Goal: Book appointment/travel/reservation

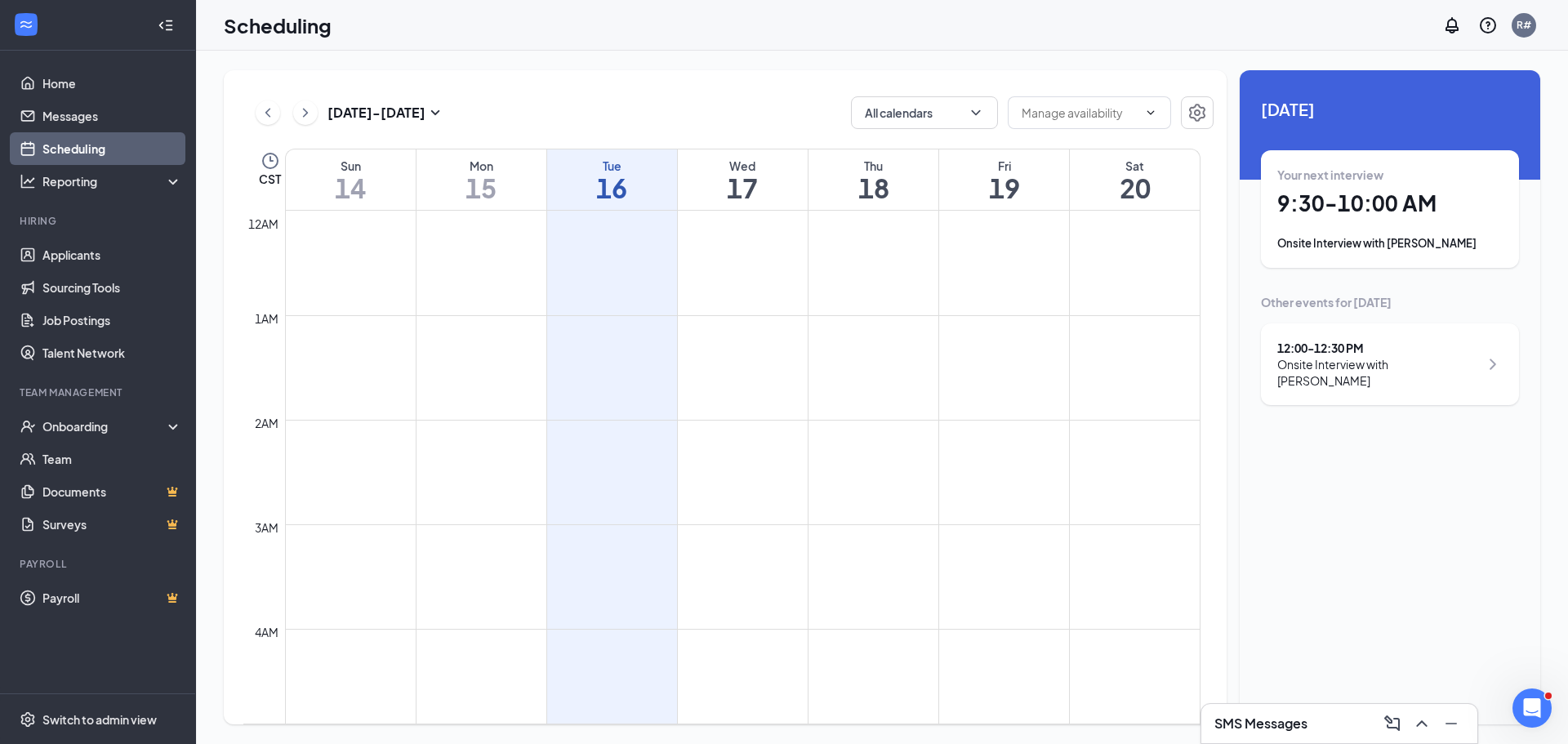
scroll to position [803, 0]
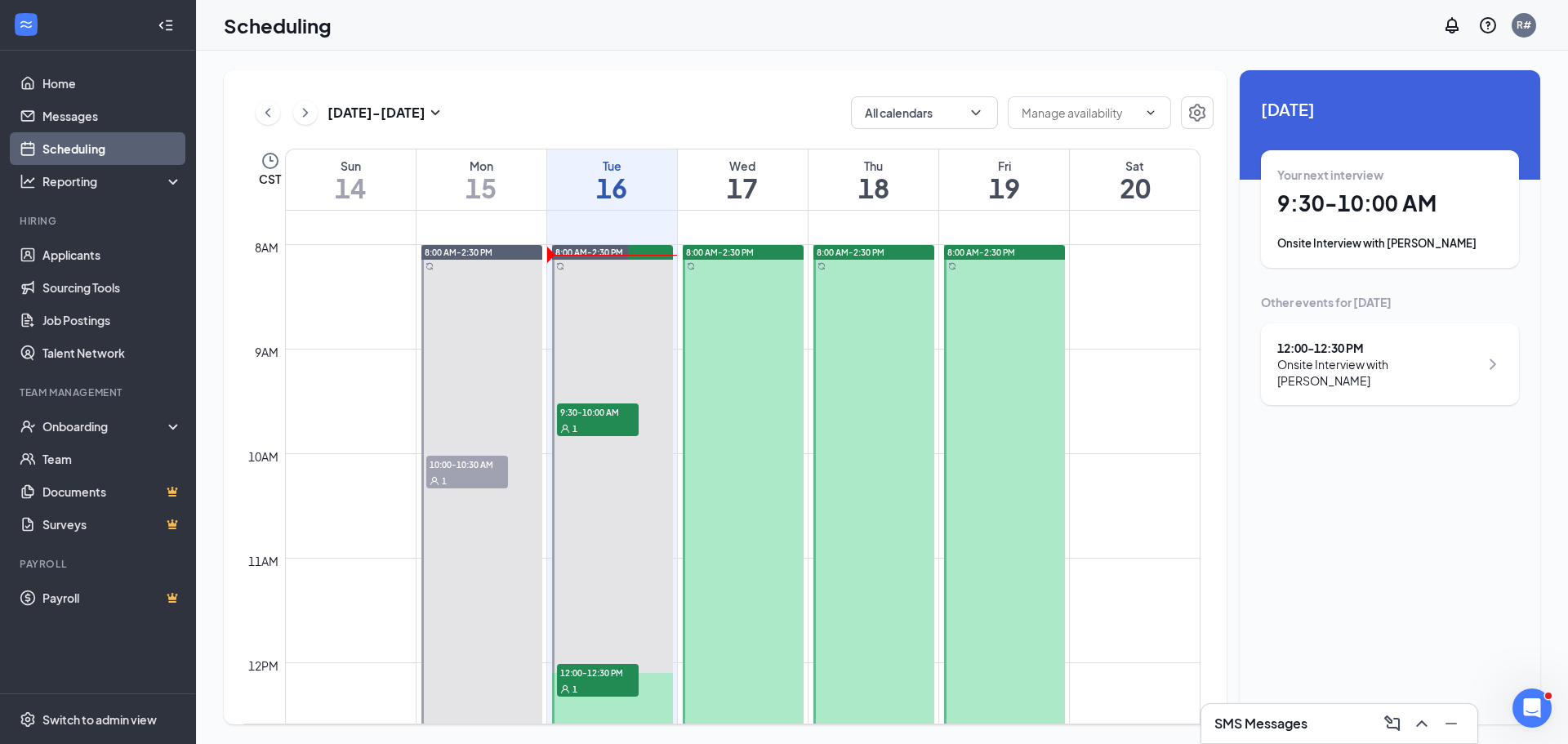
click at [1374, 237] on div "Onsite Interview with [PERSON_NAME]" at bounding box center [1390, 243] width 226 height 17
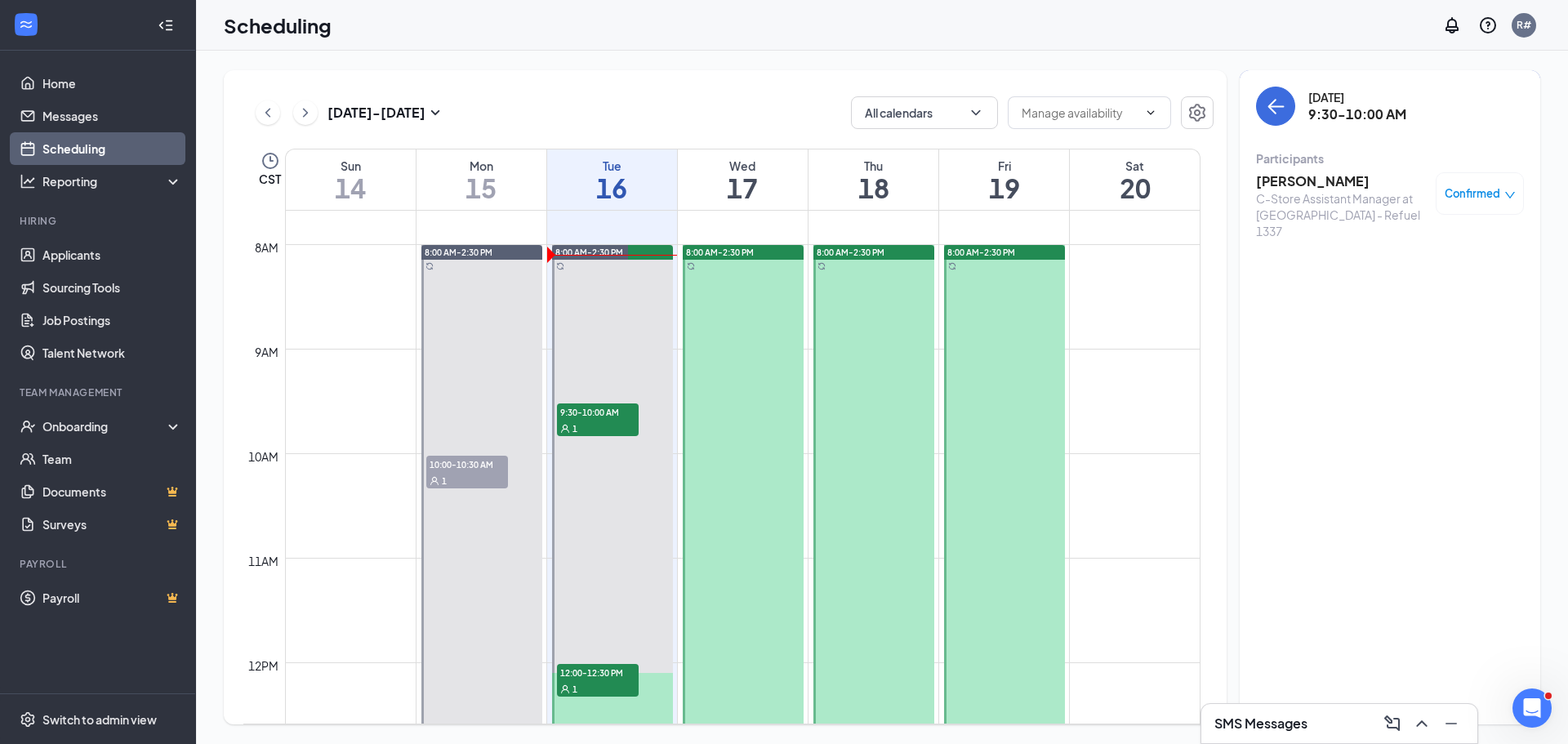
click at [1467, 195] on span "Confirmed" at bounding box center [1473, 193] width 56 height 17
click at [1412, 247] on span "Request Reschedule" at bounding box center [1443, 247] width 112 height 18
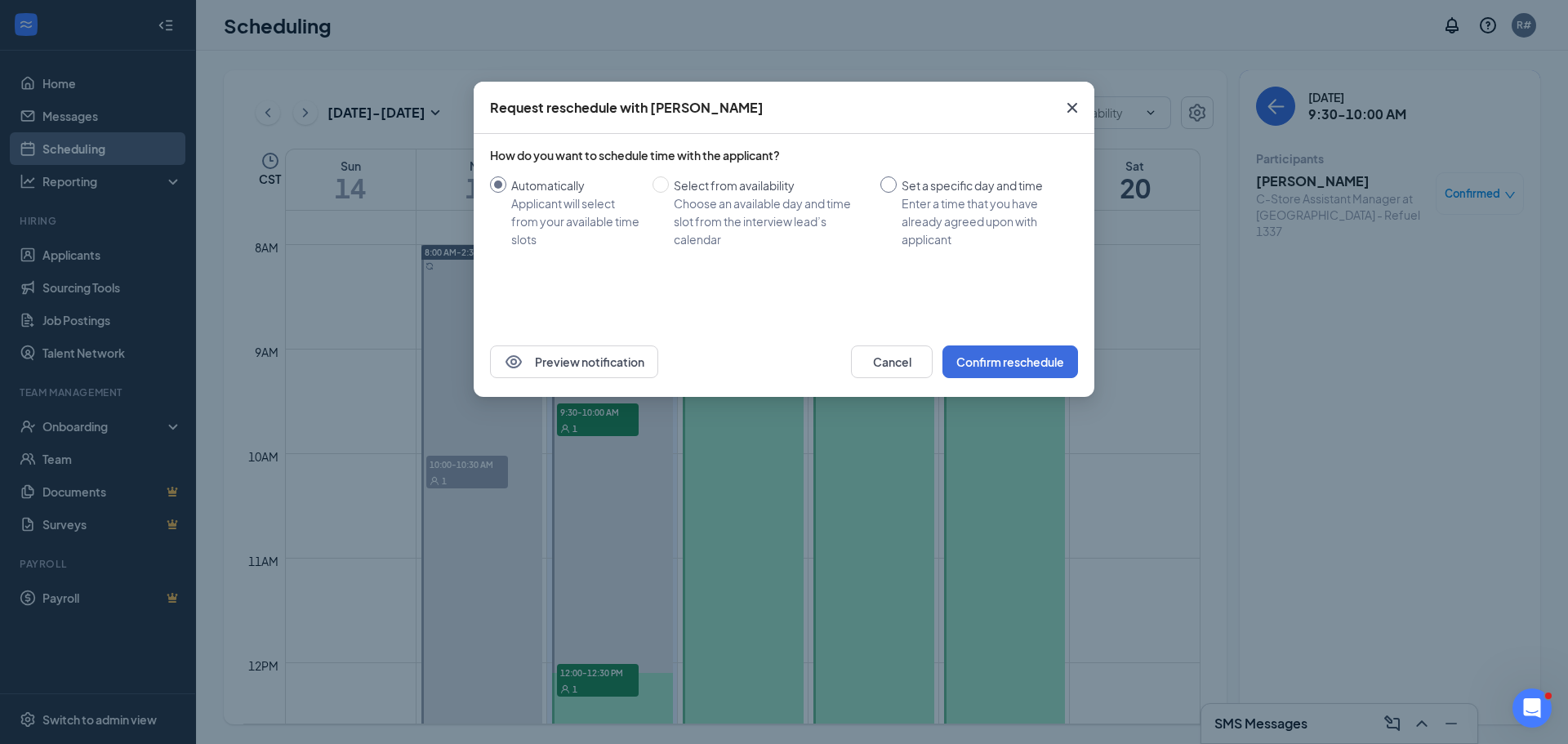
click at [896, 187] on input "Set a specific day and time Enter a time that you have already agreed upon with…" at bounding box center [889, 184] width 17 height 17
radio input "true"
radio input "false"
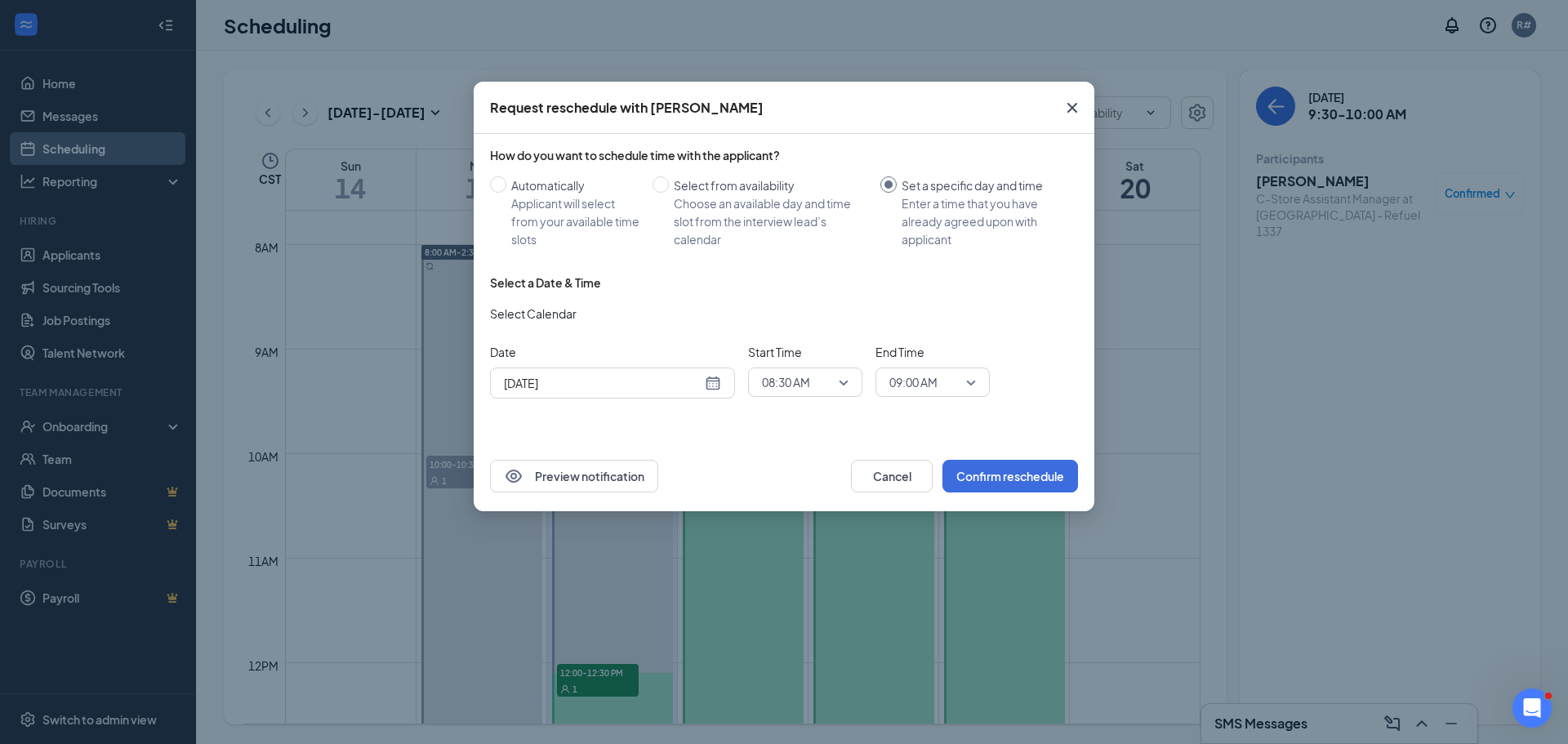
click at [717, 384] on div "[DATE]" at bounding box center [612, 383] width 217 height 18
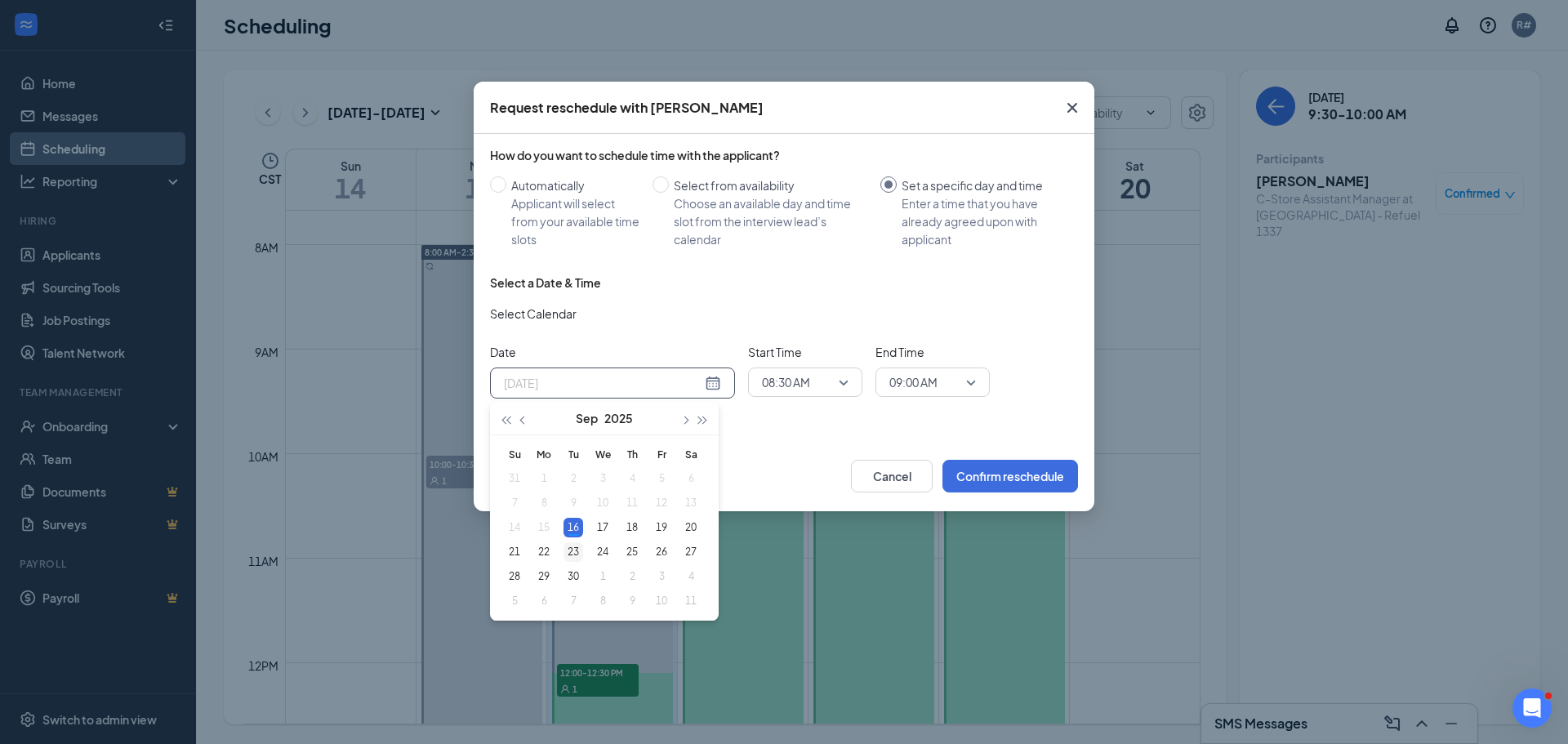
type input "[DATE]"
click at [573, 556] on div "23" at bounding box center [574, 552] width 19 height 19
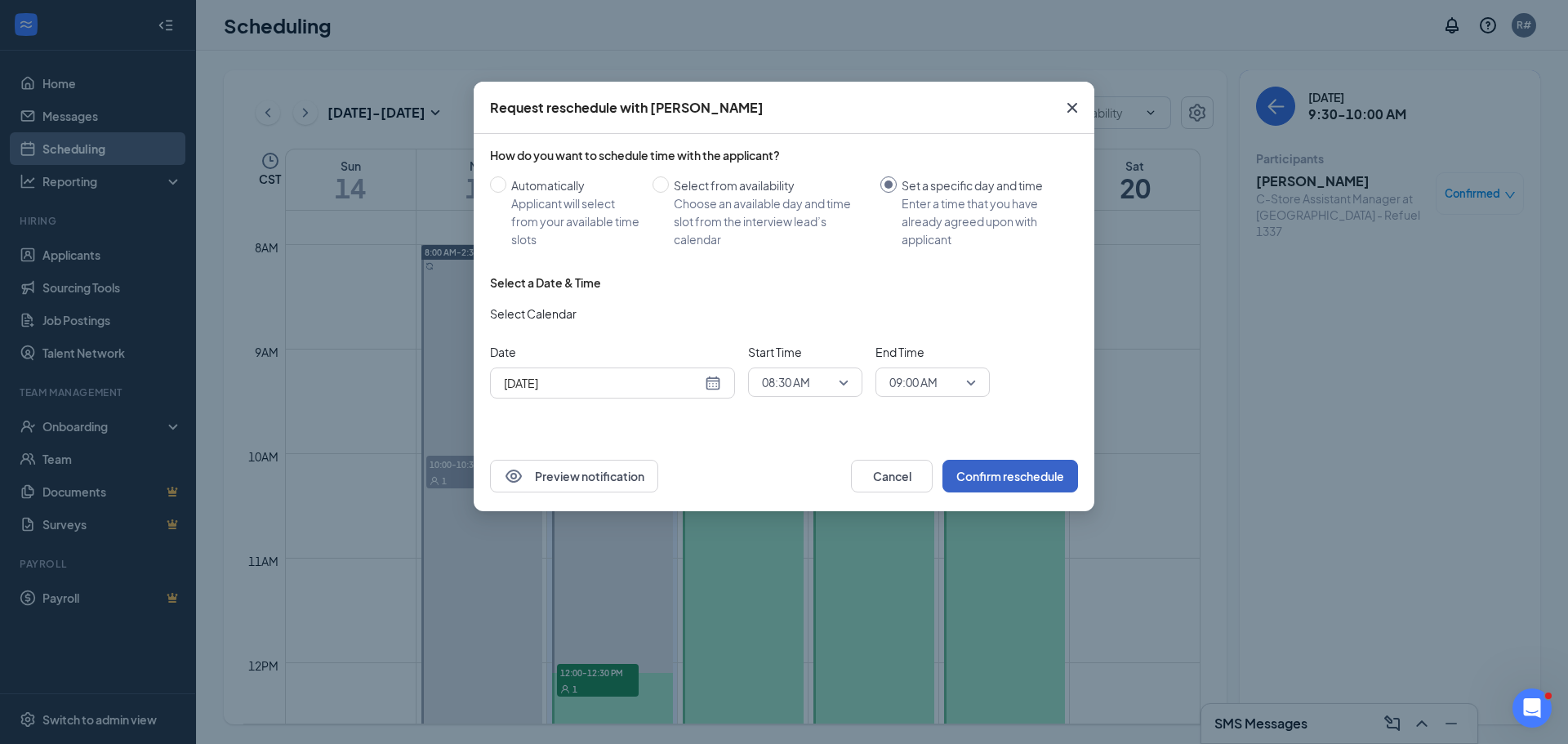
click at [1006, 480] on button "Confirm reschedule" at bounding box center [1010, 476] width 136 height 32
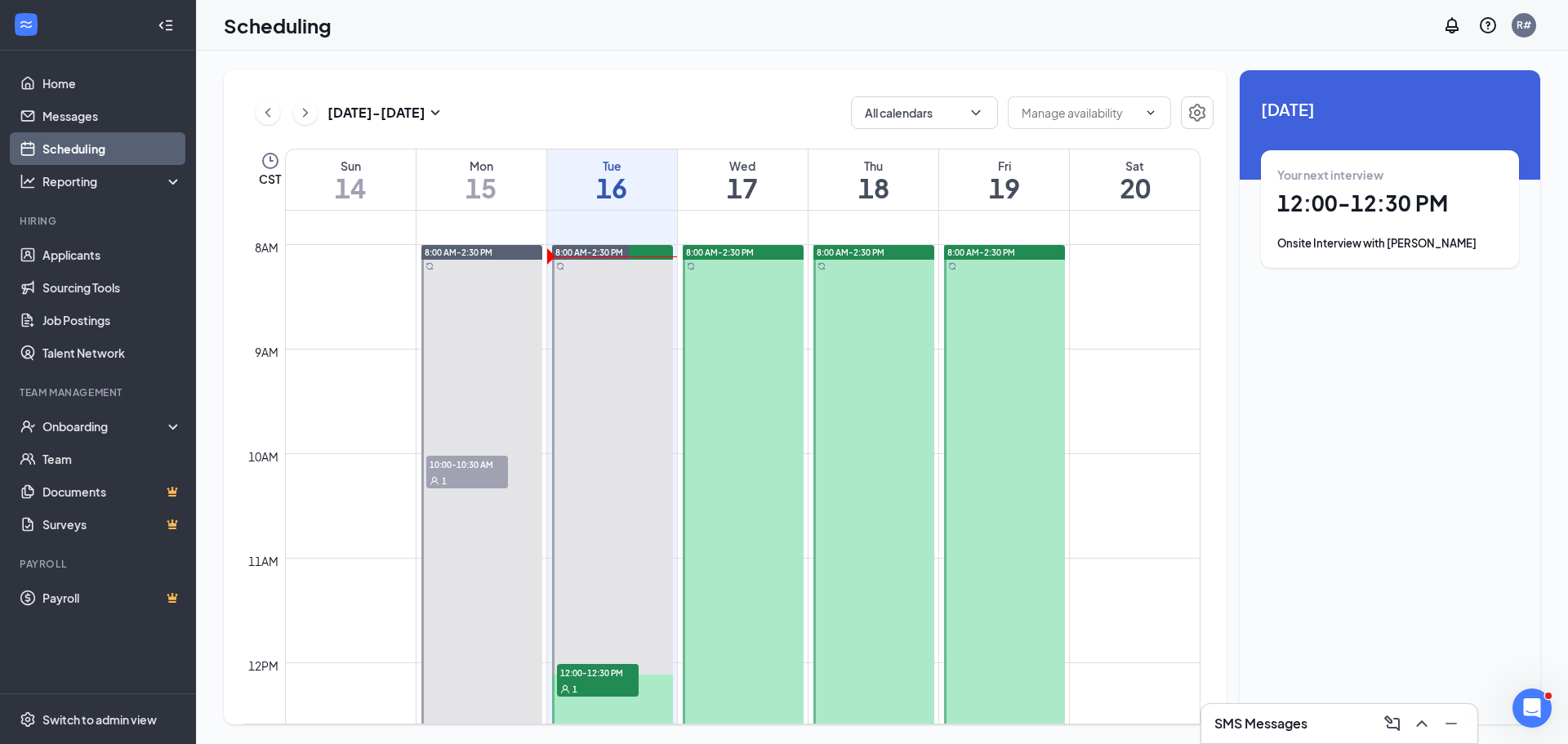
click at [1375, 217] on div "Your next interview 12:00 - 12:30 PM Onsite Interview with [PERSON_NAME]" at bounding box center [1390, 209] width 226 height 85
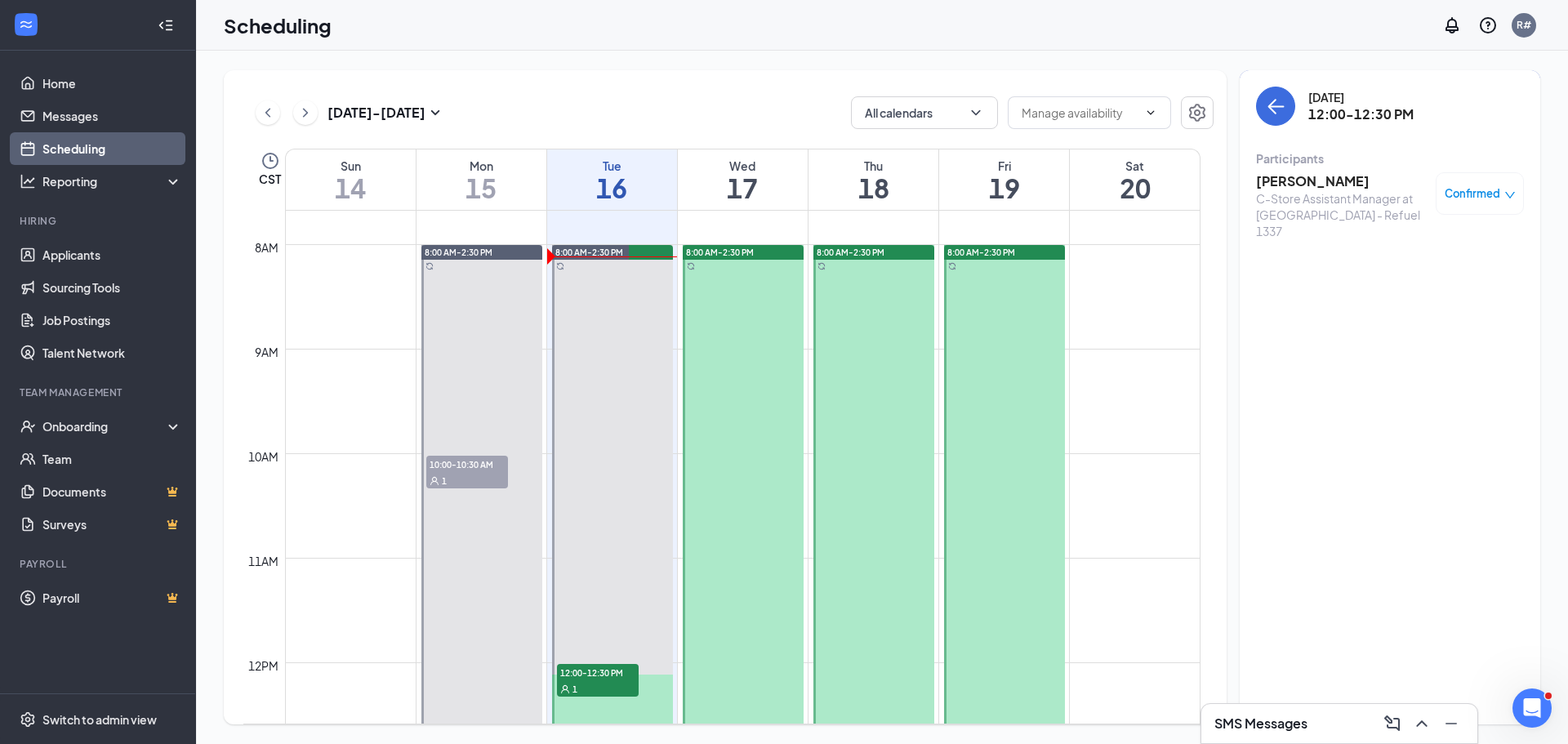
click at [1474, 191] on span "Confirmed" at bounding box center [1473, 193] width 56 height 17
click at [1446, 250] on span "Request Reschedule" at bounding box center [1443, 247] width 112 height 18
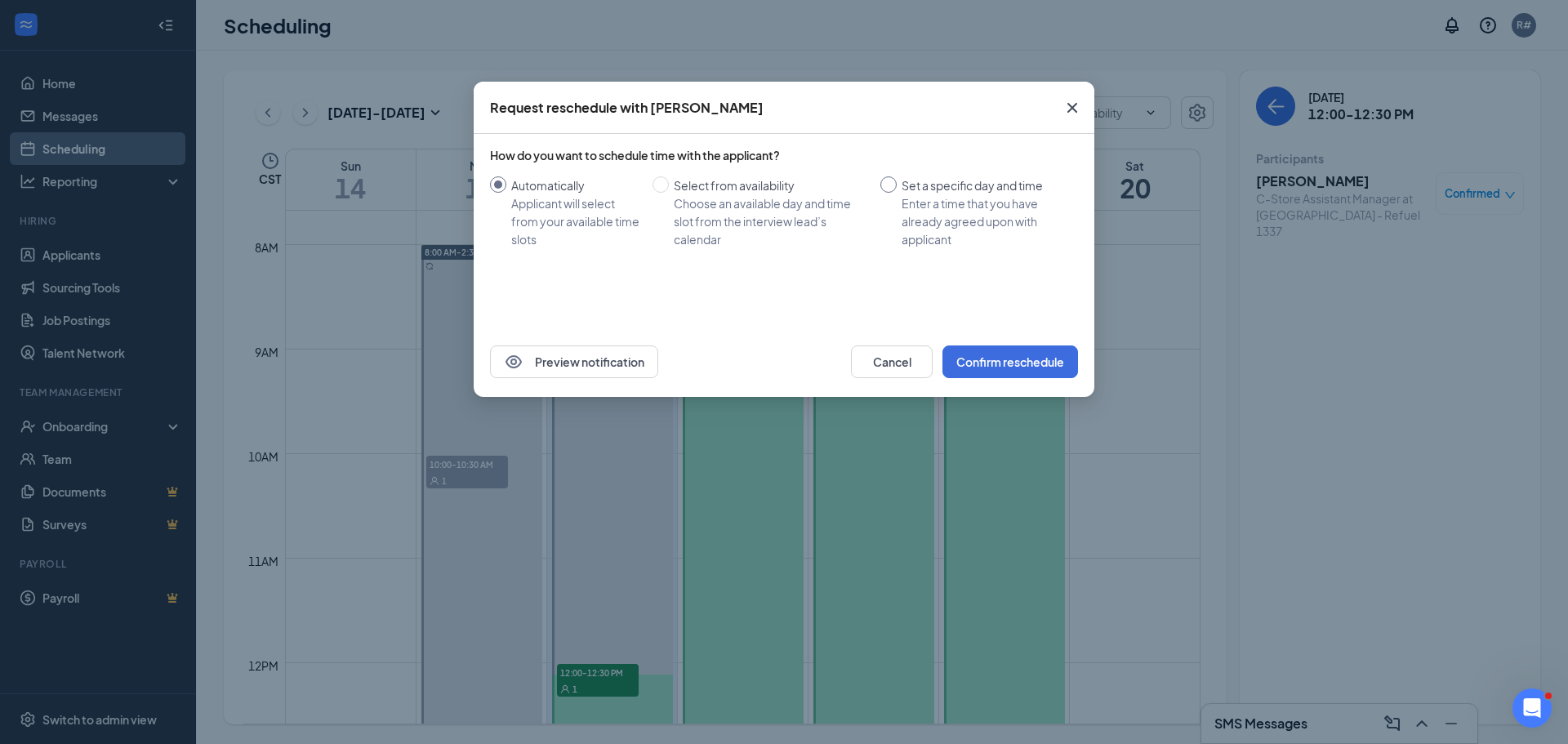
click at [901, 186] on span "Set a specific day and time Enter a time that you have already agreed upon with…" at bounding box center [985, 212] width 175 height 72
click at [897, 186] on input "Set a specific day and time Enter a time that you have already agreed upon with…" at bounding box center [889, 184] width 17 height 17
radio input "true"
radio input "false"
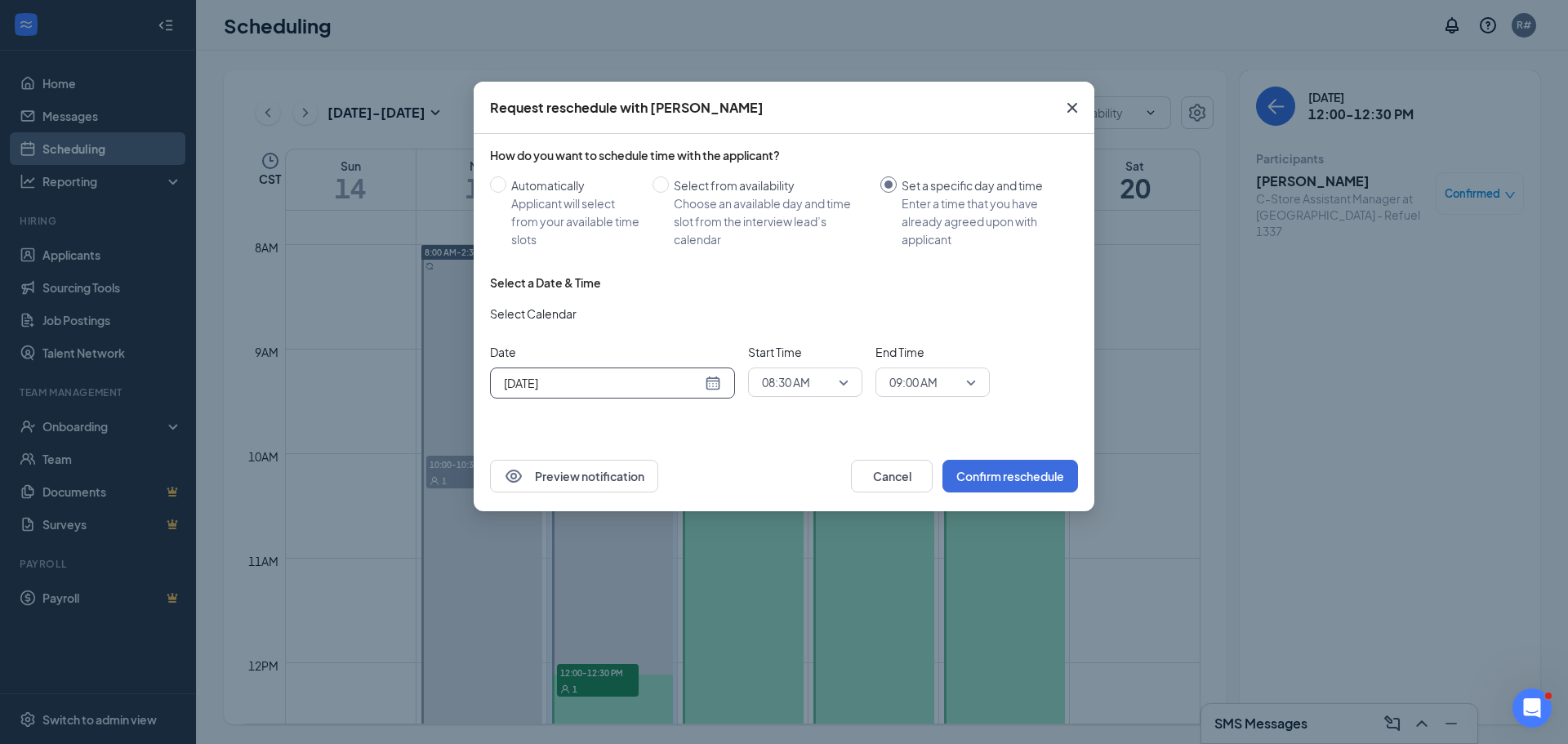
click at [713, 388] on div "[DATE]" at bounding box center [612, 383] width 217 height 18
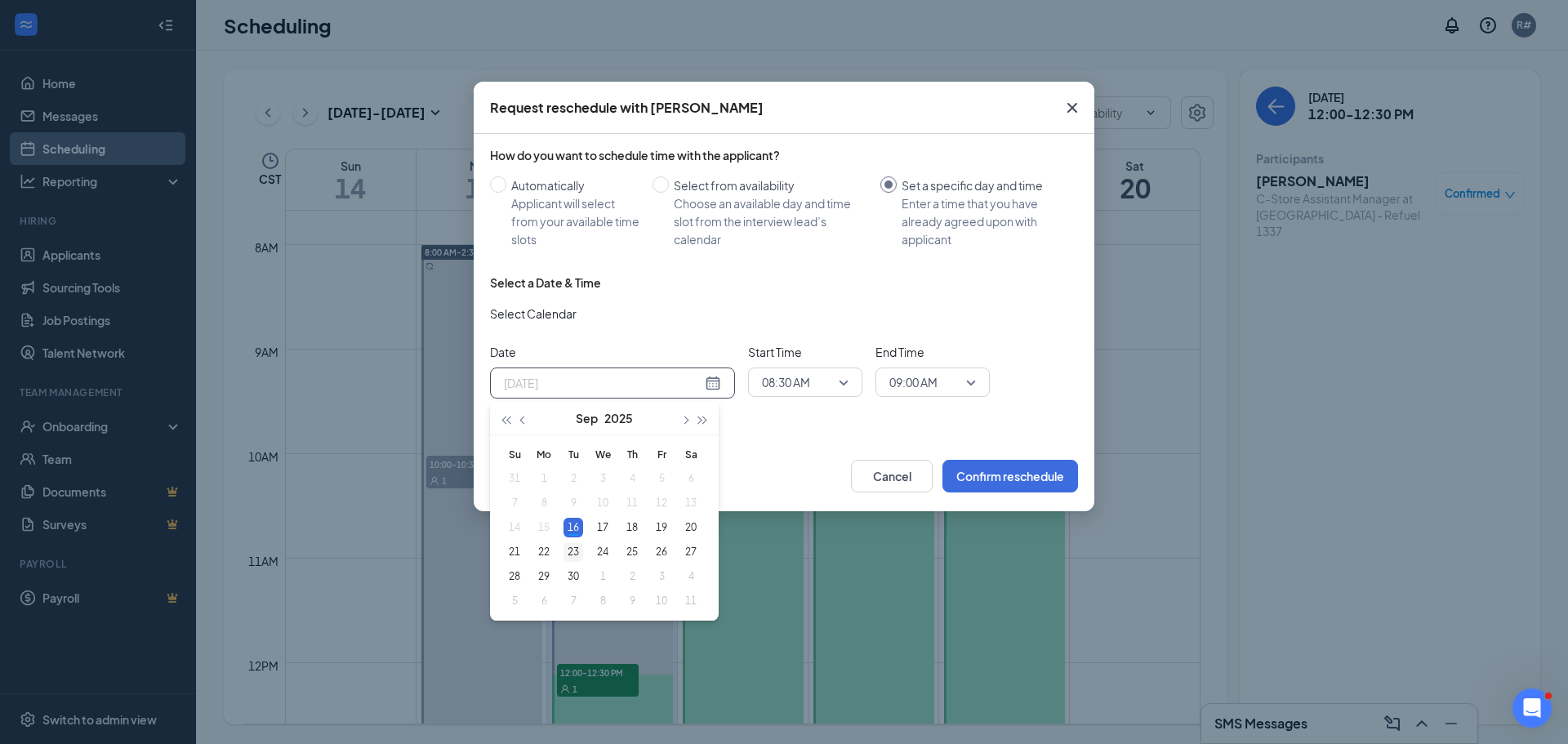
click at [573, 550] on div "23" at bounding box center [574, 552] width 19 height 19
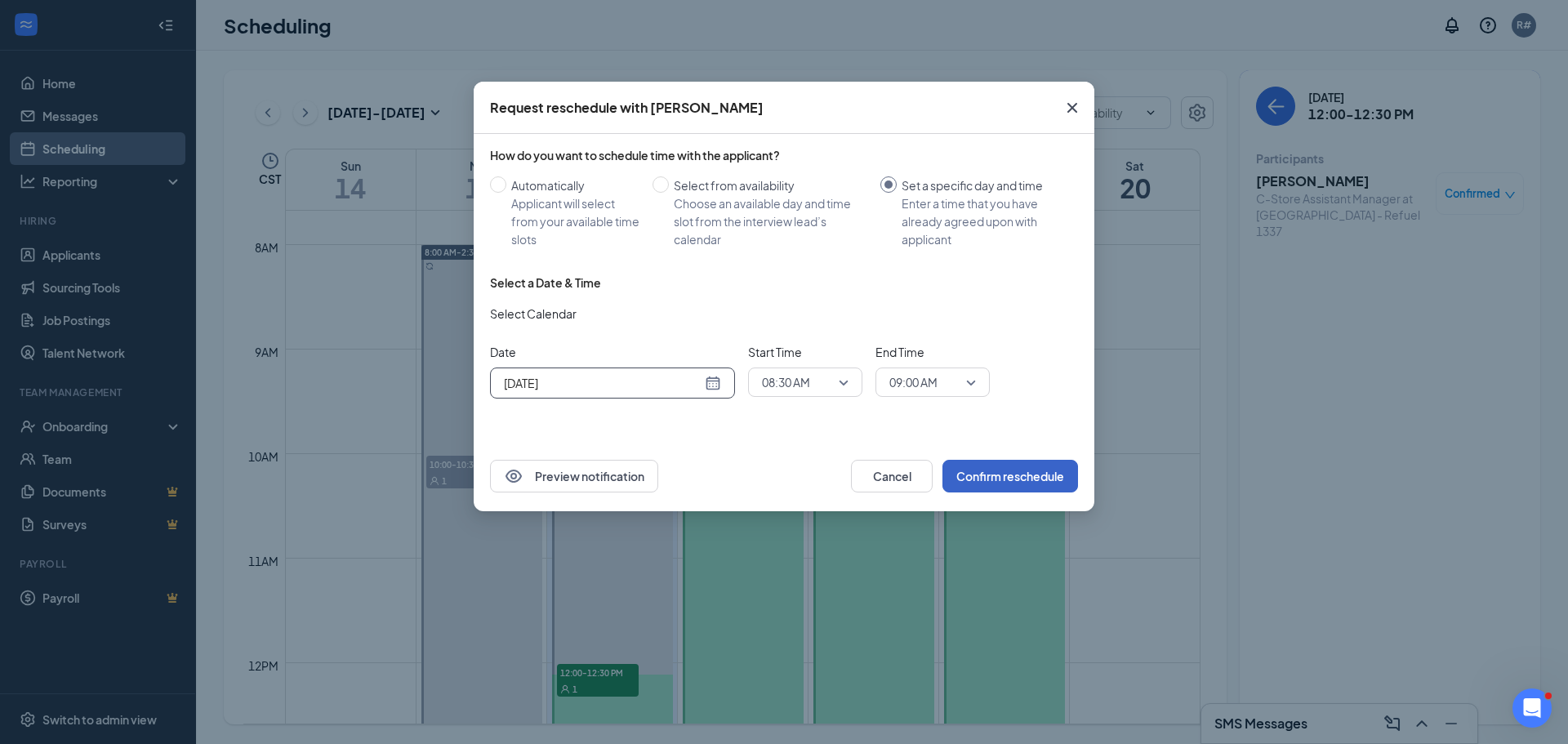
click at [992, 478] on button "Confirm reschedule" at bounding box center [1010, 476] width 136 height 32
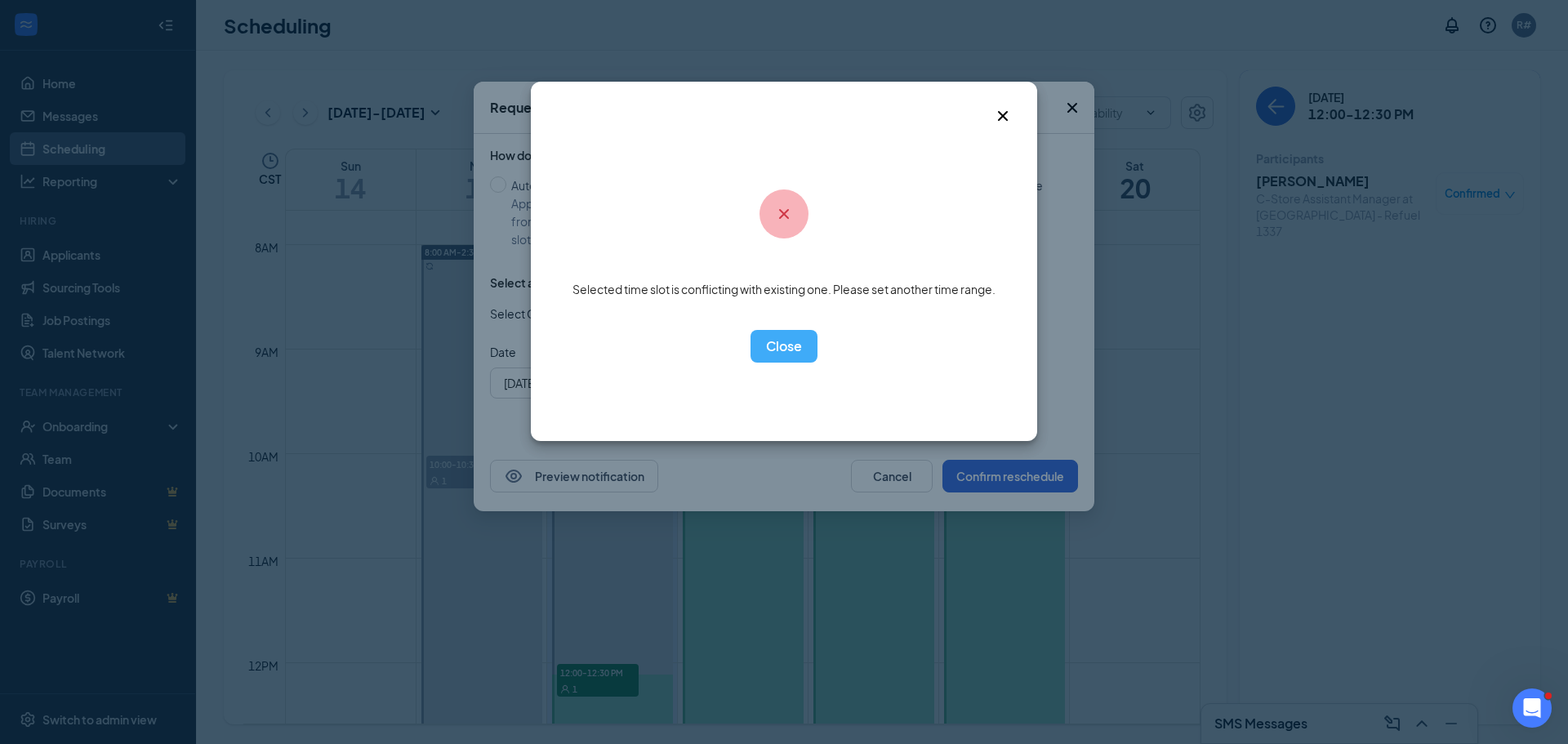
click at [818, 351] on div "OK" at bounding box center [784, 345] width 423 height 32
click at [804, 355] on button "OK" at bounding box center [784, 345] width 67 height 32
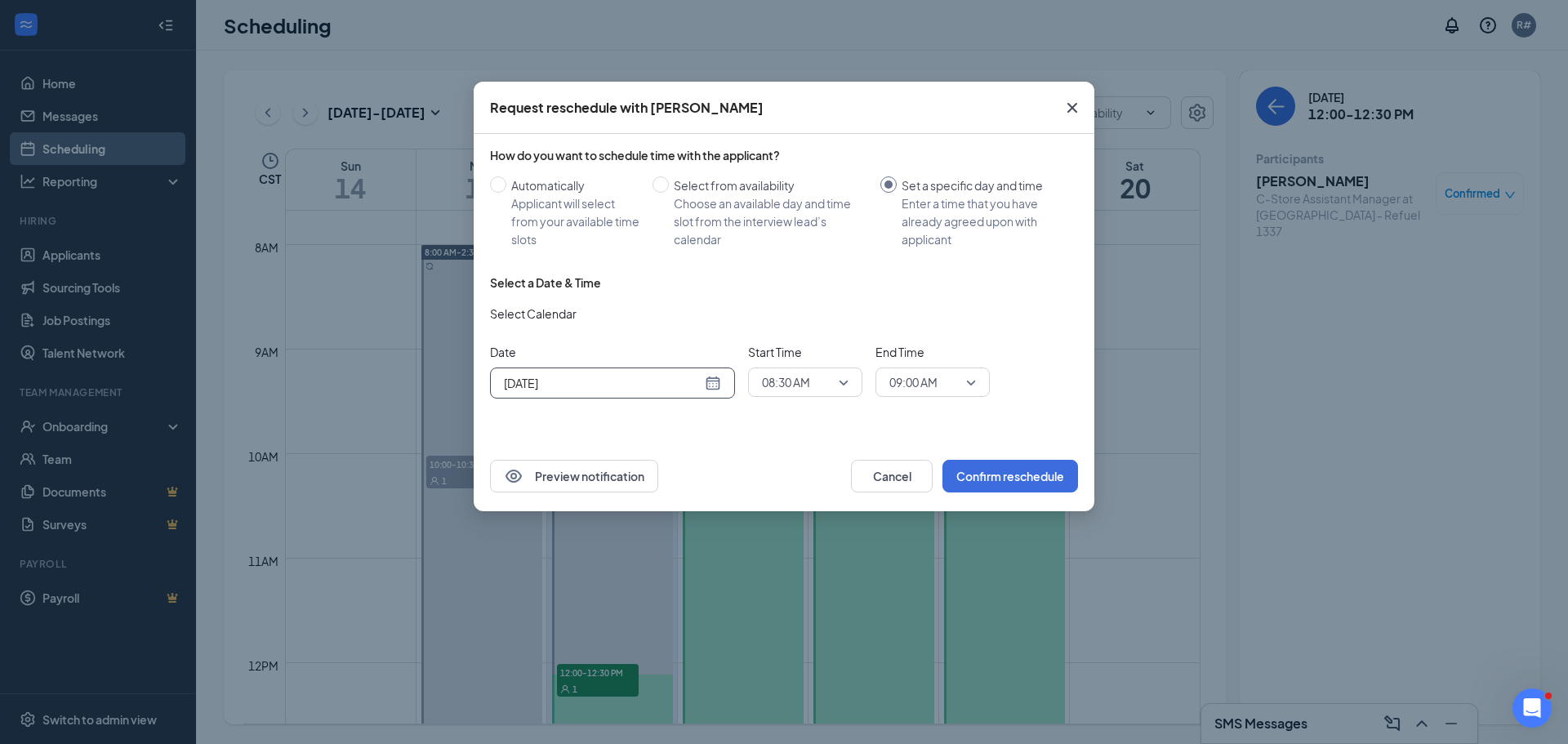
click at [715, 385] on div "[DATE]" at bounding box center [612, 383] width 217 height 18
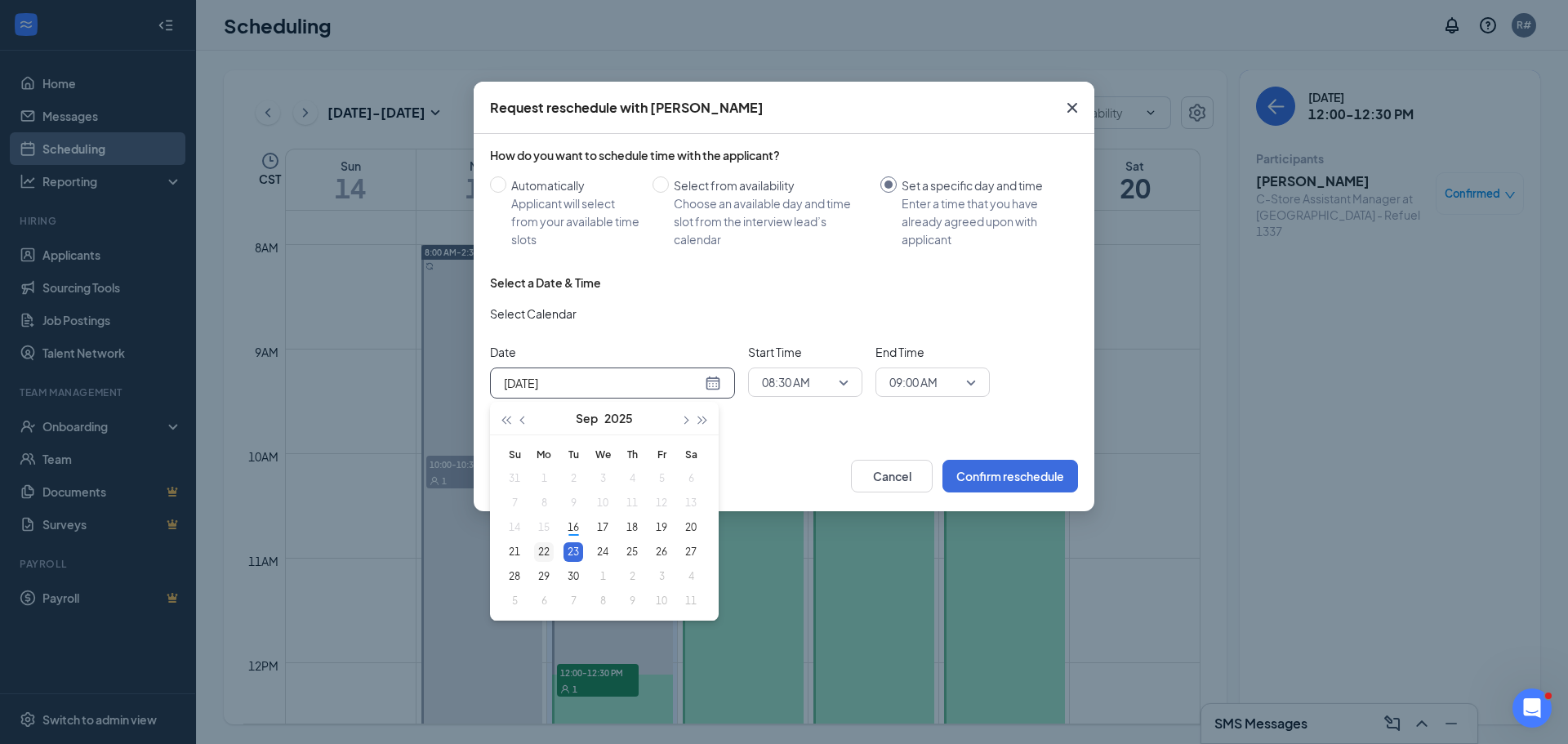
type input "[DATE]"
click at [547, 548] on div "22" at bounding box center [544, 552] width 19 height 19
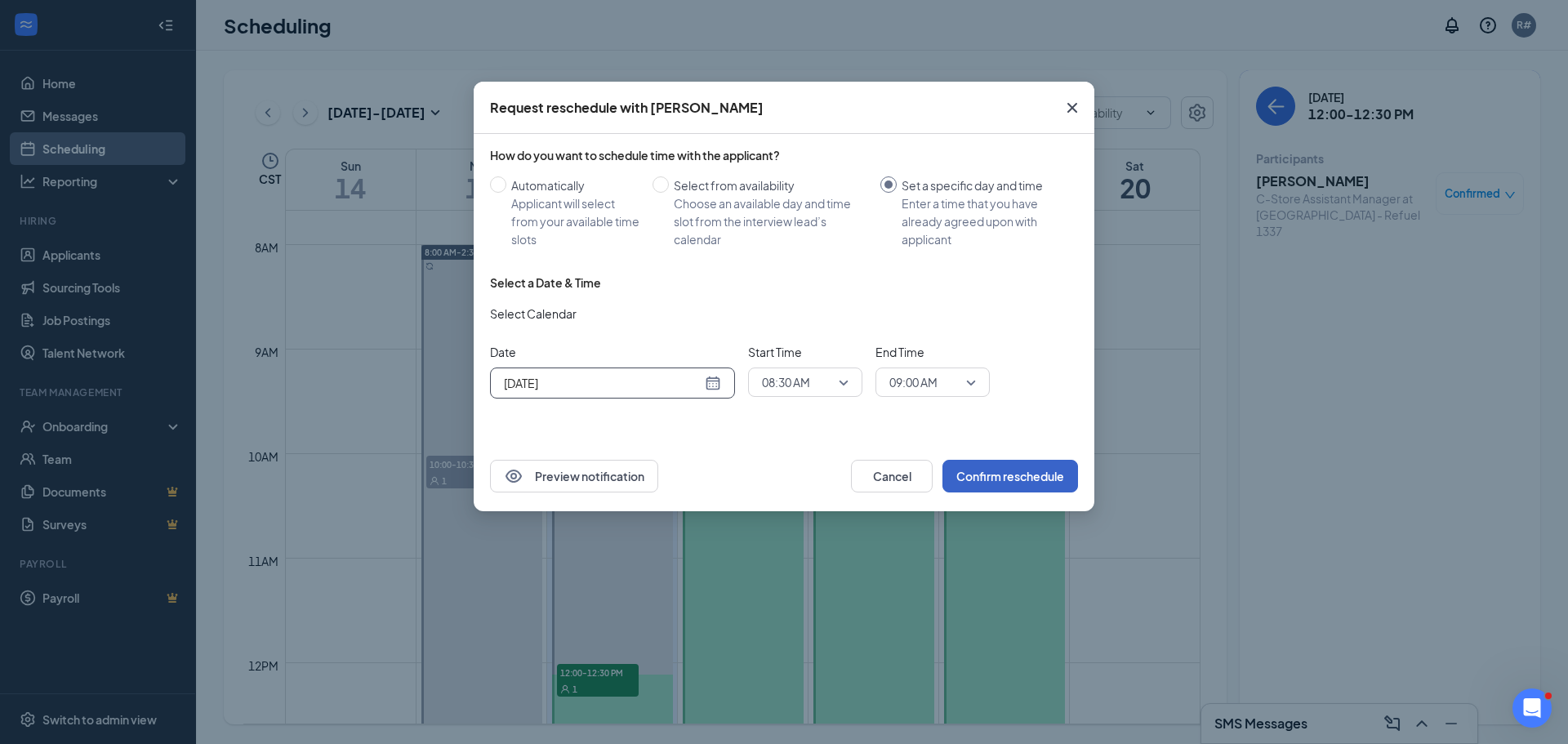
click at [986, 476] on button "Confirm reschedule" at bounding box center [1010, 476] width 136 height 32
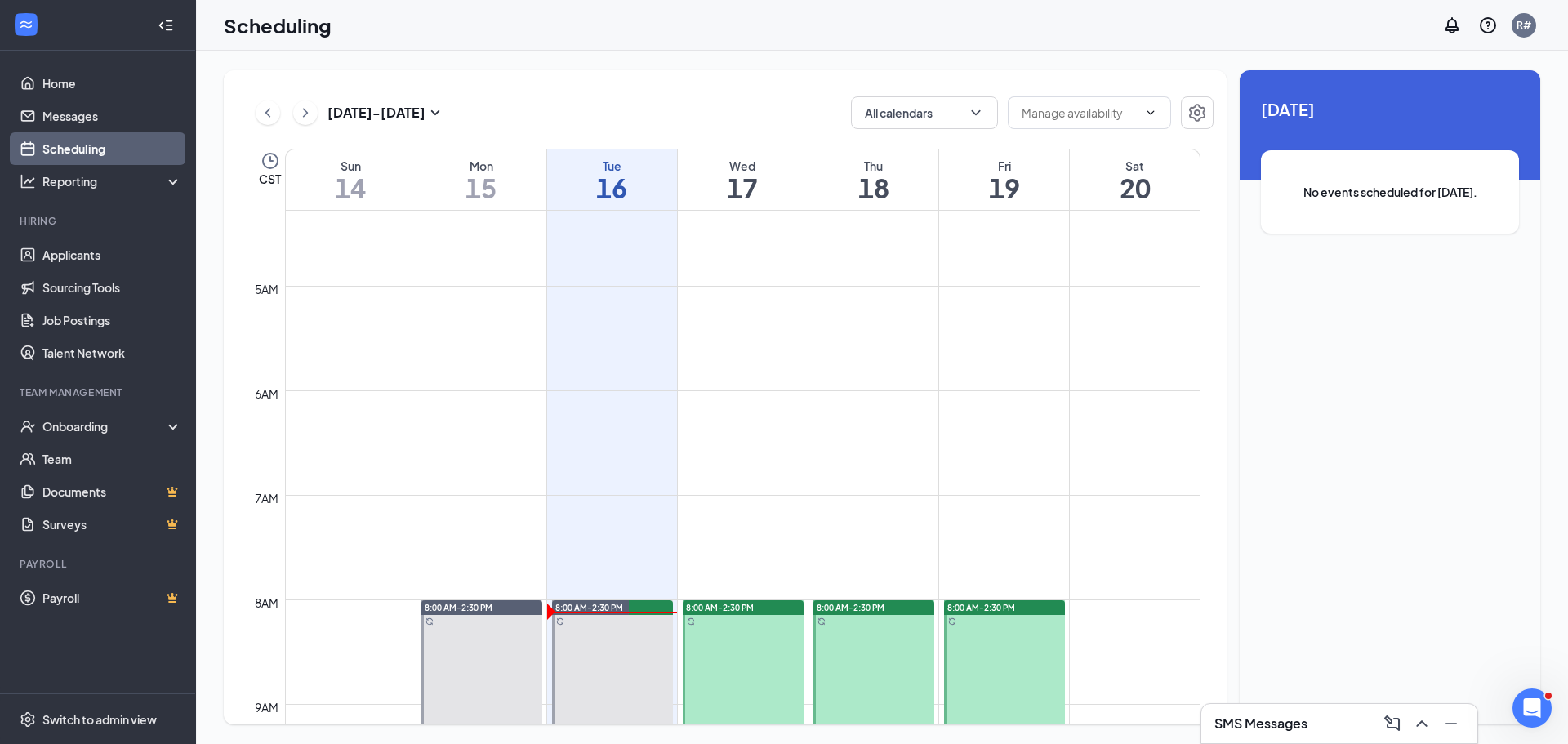
scroll to position [639, 0]
